Goal: Find contact information: Find contact information

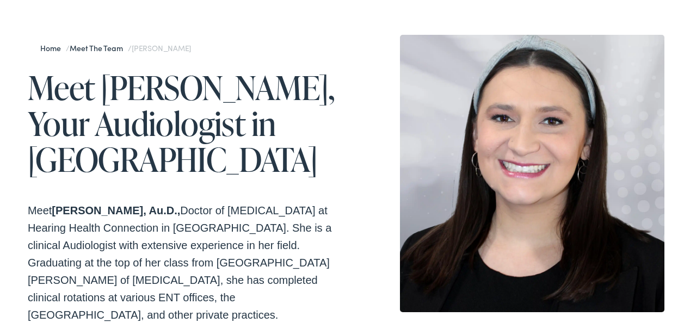
click at [59, 205] on strong "[PERSON_NAME], Au.D.," at bounding box center [116, 208] width 128 height 12
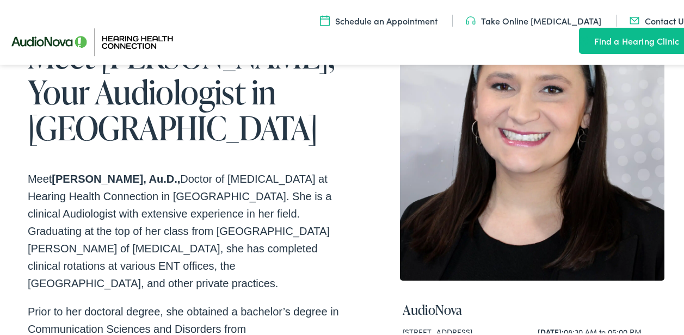
scroll to position [54, 0]
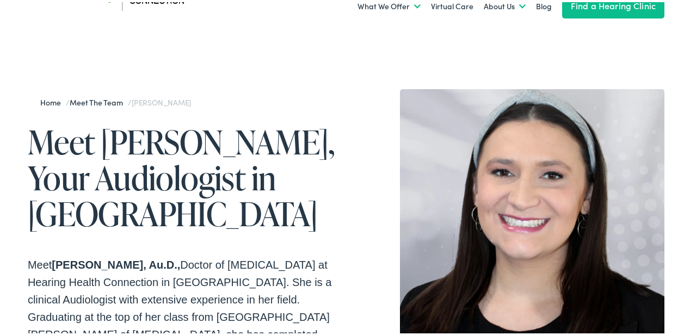
click at [102, 140] on h1 "Meet [PERSON_NAME], Your Audiologist in [GEOGRAPHIC_DATA]" at bounding box center [187, 176] width 318 height 108
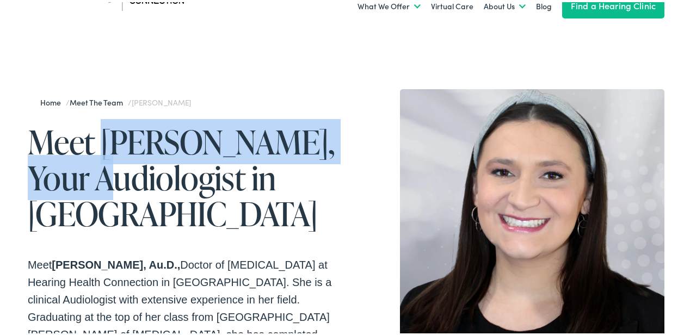
copy h1 "[PERSON_NAME],"
drag, startPoint x: 102, startPoint y: 140, endPoint x: 106, endPoint y: 167, distance: 26.9
click at [106, 167] on h1 "Meet [PERSON_NAME], Your Audiologist in [GEOGRAPHIC_DATA]" at bounding box center [187, 176] width 318 height 108
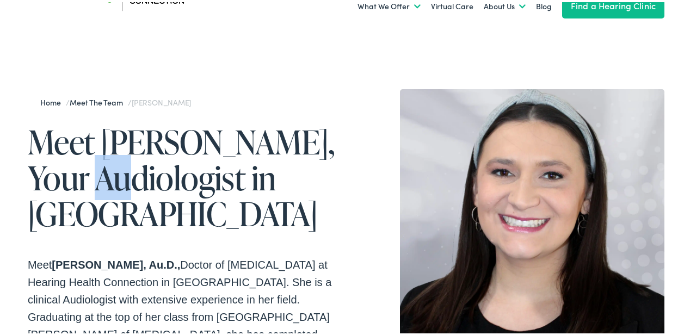
click at [106, 167] on h1 "Meet [PERSON_NAME], Your Audiologist in [GEOGRAPHIC_DATA]" at bounding box center [187, 176] width 318 height 108
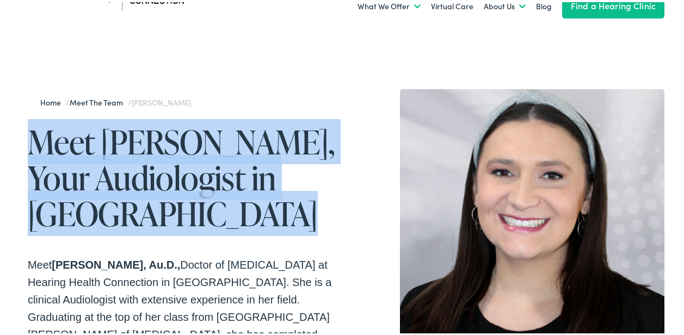
click at [106, 167] on h1 "Meet [PERSON_NAME], Your Audiologist in [GEOGRAPHIC_DATA]" at bounding box center [187, 176] width 318 height 108
click at [180, 261] on strong "[PERSON_NAME], Au.D.," at bounding box center [116, 263] width 128 height 12
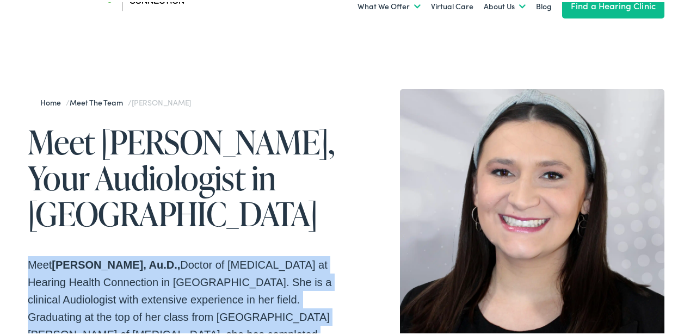
drag, startPoint x: 199, startPoint y: 261, endPoint x: 140, endPoint y: 260, distance: 58.8
click at [140, 260] on strong "[PERSON_NAME], Au.D.," at bounding box center [116, 263] width 128 height 12
click at [180, 261] on strong "[PERSON_NAME], Au.D.," at bounding box center [116, 263] width 128 height 12
click at [57, 259] on strong "[PERSON_NAME], Au.D.," at bounding box center [116, 263] width 128 height 12
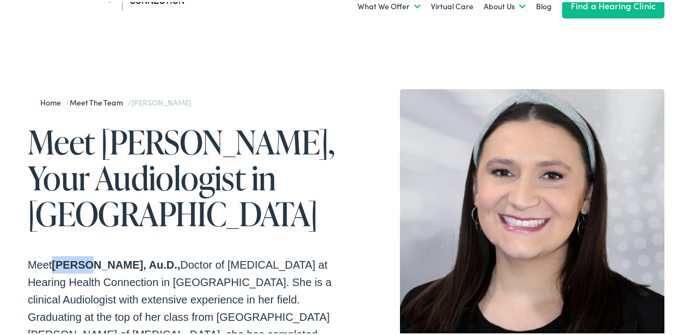
click at [57, 259] on strong "[PERSON_NAME], Au.D.," at bounding box center [116, 263] width 128 height 12
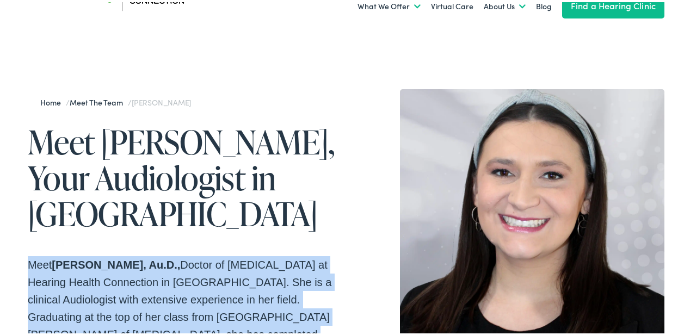
click at [72, 260] on strong "[PERSON_NAME], Au.D.," at bounding box center [116, 263] width 128 height 12
click at [95, 258] on strong "[PERSON_NAME], Au.D.," at bounding box center [116, 263] width 128 height 12
click at [106, 256] on p "Meet [PERSON_NAME], Au.D., Doctor of [MEDICAL_DATA] at Hearing Health Connectio…" at bounding box center [187, 315] width 318 height 122
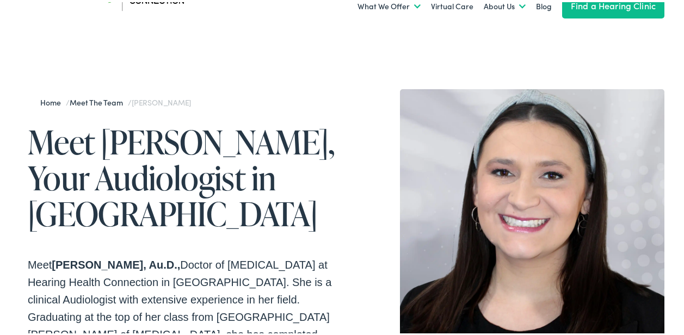
click at [83, 265] on strong "[PERSON_NAME], Au.D.," at bounding box center [116, 263] width 128 height 12
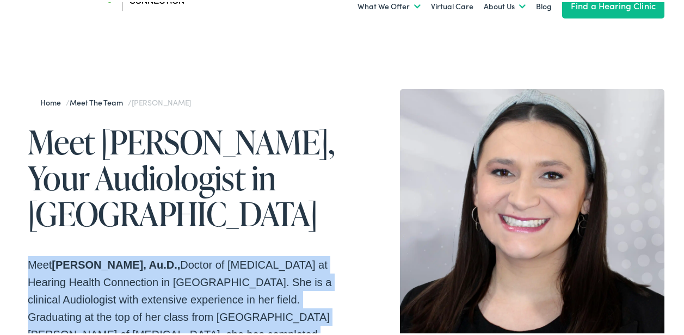
click at [83, 265] on strong "[PERSON_NAME], Au.D.," at bounding box center [116, 263] width 128 height 12
click at [61, 261] on strong "[PERSON_NAME], Au.D.," at bounding box center [116, 263] width 128 height 12
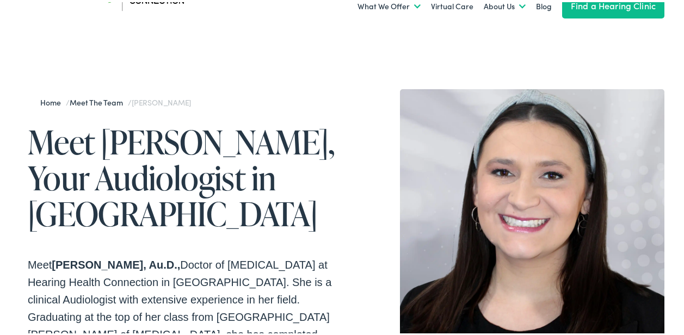
click at [59, 260] on strong "[PERSON_NAME], Au.D.," at bounding box center [116, 263] width 128 height 12
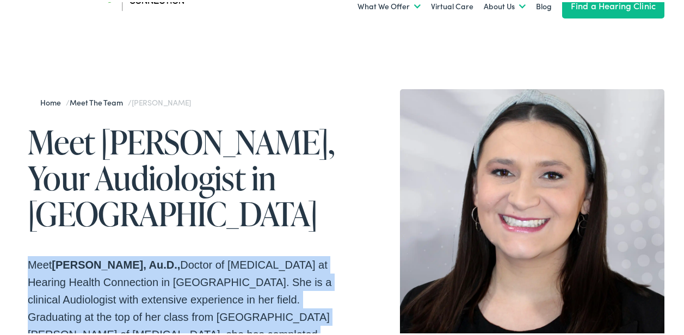
click at [59, 260] on strong "[PERSON_NAME], Au.D.," at bounding box center [116, 263] width 128 height 12
drag, startPoint x: 59, startPoint y: 260, endPoint x: 73, endPoint y: 260, distance: 13.6
click at [72, 260] on strong "[PERSON_NAME], Au.D.," at bounding box center [116, 263] width 128 height 12
click at [73, 260] on strong "[PERSON_NAME], Au.D.," at bounding box center [116, 263] width 128 height 12
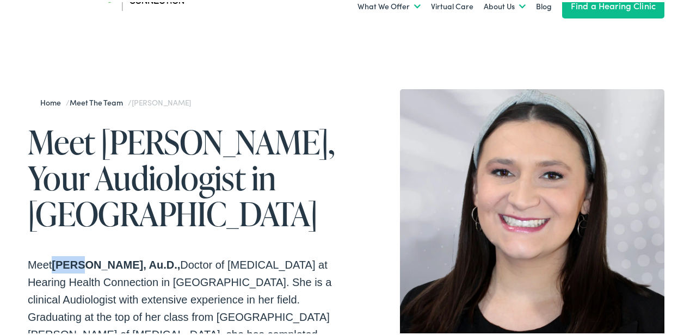
click at [73, 260] on strong "[PERSON_NAME], Au.D.," at bounding box center [116, 263] width 128 height 12
click at [51, 262] on p "Meet [PERSON_NAME], Au.D., Doctor of [MEDICAL_DATA] at Hearing Health Connectio…" at bounding box center [187, 315] width 318 height 122
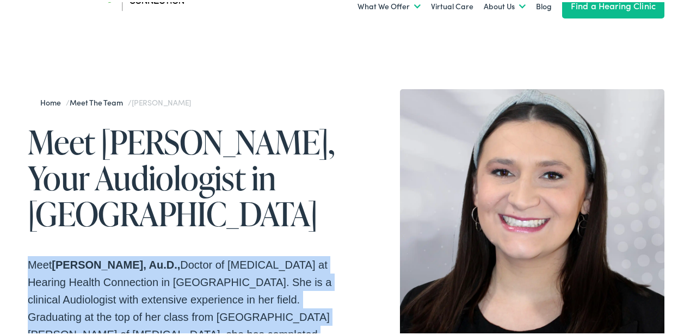
click at [59, 262] on strong "[PERSON_NAME], Au.D.," at bounding box center [116, 263] width 128 height 12
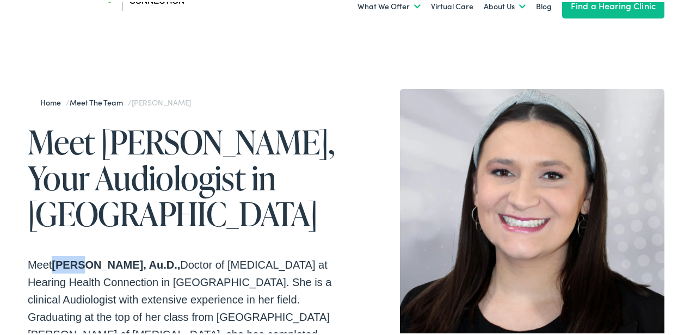
click at [59, 262] on strong "[PERSON_NAME], Au.D.," at bounding box center [116, 263] width 128 height 12
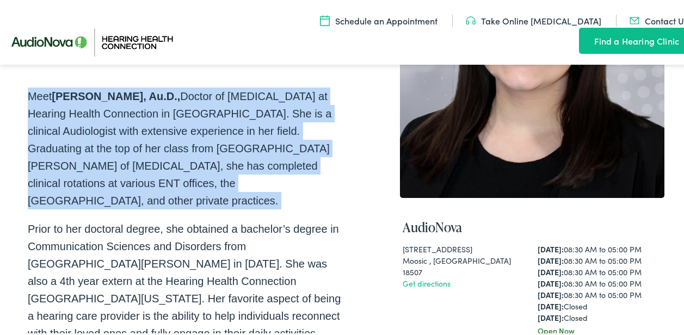
scroll to position [218, 0]
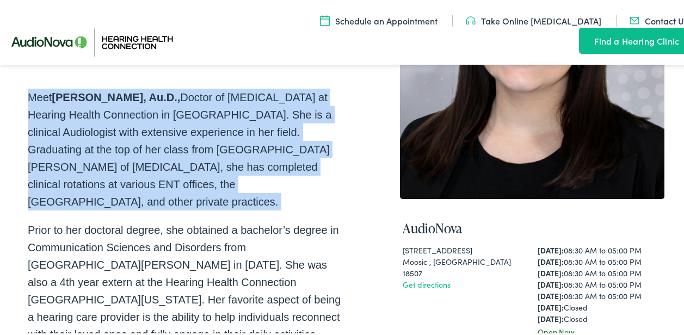
click at [107, 150] on p "Meet [PERSON_NAME], Au.D., Doctor of [MEDICAL_DATA] at Hearing Health Connectio…" at bounding box center [187, 148] width 318 height 122
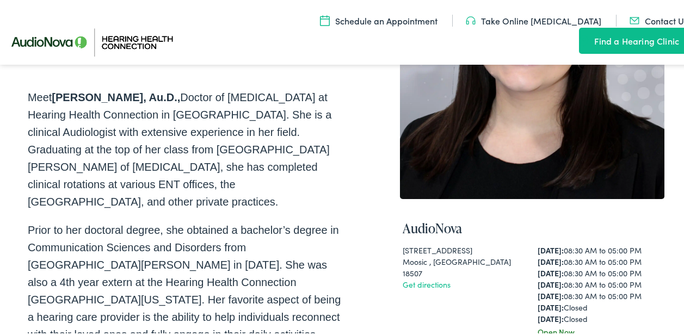
click at [57, 93] on strong "[PERSON_NAME], Au.D.," at bounding box center [116, 95] width 128 height 12
click at [66, 94] on strong "[PERSON_NAME], Au.D.," at bounding box center [116, 95] width 128 height 12
drag, startPoint x: 83, startPoint y: 91, endPoint x: 102, endPoint y: 87, distance: 20.2
click at [109, 86] on div "Home / Meet the Team / [PERSON_NAME] Meet [PERSON_NAME], Your Audiologist in [G…" at bounding box center [187, 204] width 318 height 570
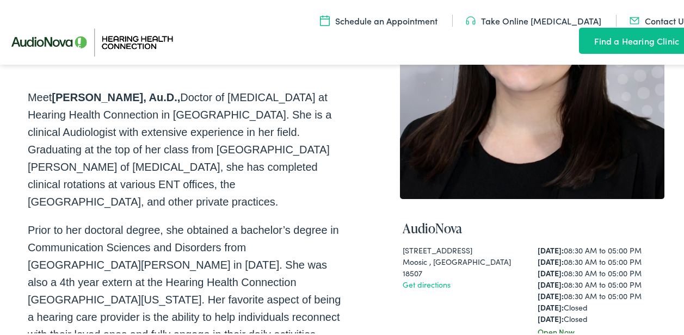
click at [58, 94] on strong "[PERSON_NAME], Au.D.," at bounding box center [116, 95] width 128 height 12
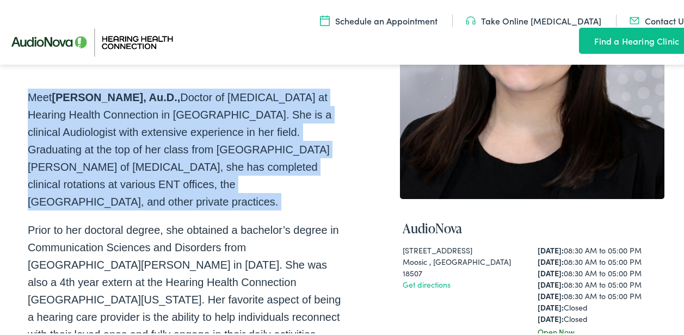
drag, startPoint x: 58, startPoint y: 94, endPoint x: 100, endPoint y: 95, distance: 42.5
click at [100, 95] on strong "[PERSON_NAME], Au.D.," at bounding box center [116, 95] width 128 height 12
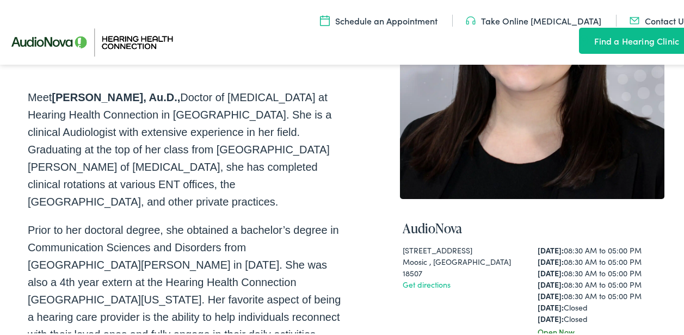
click at [100, 95] on strong "[PERSON_NAME], Au.D.," at bounding box center [116, 95] width 128 height 12
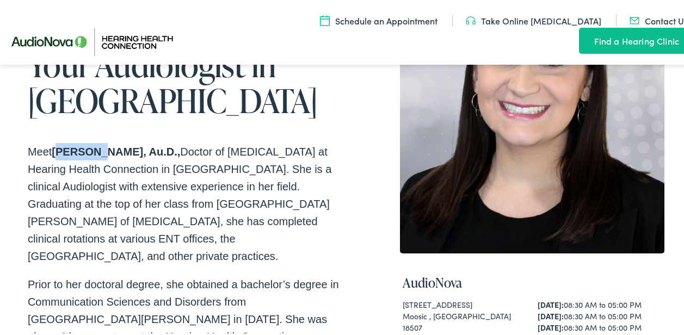
drag, startPoint x: 58, startPoint y: 148, endPoint x: 100, endPoint y: 145, distance: 42.0
click at [103, 145] on strong "[PERSON_NAME], Au.D.," at bounding box center [116, 150] width 128 height 12
click at [57, 145] on strong "[PERSON_NAME], Au.D.," at bounding box center [116, 150] width 128 height 12
copy strong "Jenna Jalowiec Quinn, Au.D"
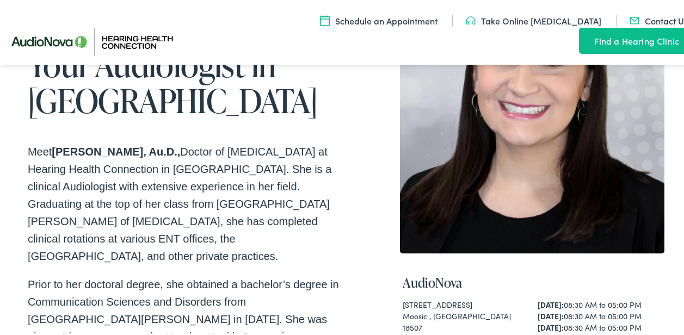
drag, startPoint x: 57, startPoint y: 145, endPoint x: 195, endPoint y: 147, distance: 138.3
click at [180, 147] on strong "[PERSON_NAME], Au.D.," at bounding box center [116, 150] width 128 height 12
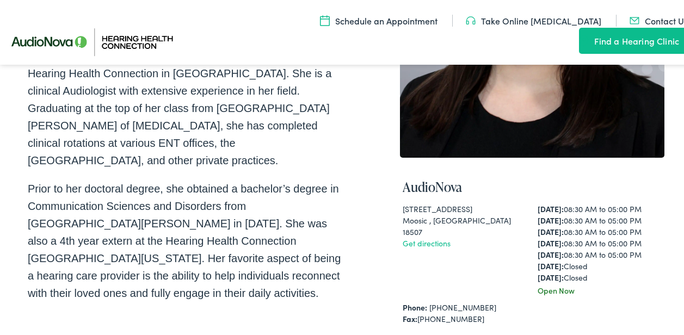
scroll to position [272, 0]
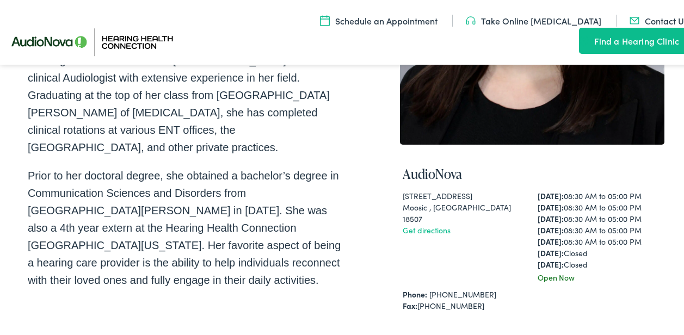
click at [438, 168] on h4 "AudioNova" at bounding box center [532, 172] width 259 height 16
copy h4 "AudioNova"
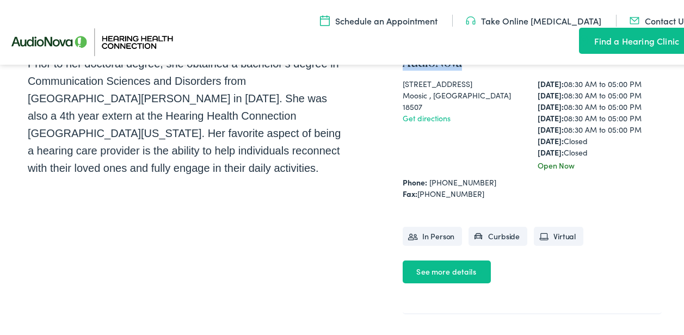
scroll to position [381, 0]
